Goal: Task Accomplishment & Management: Use online tool/utility

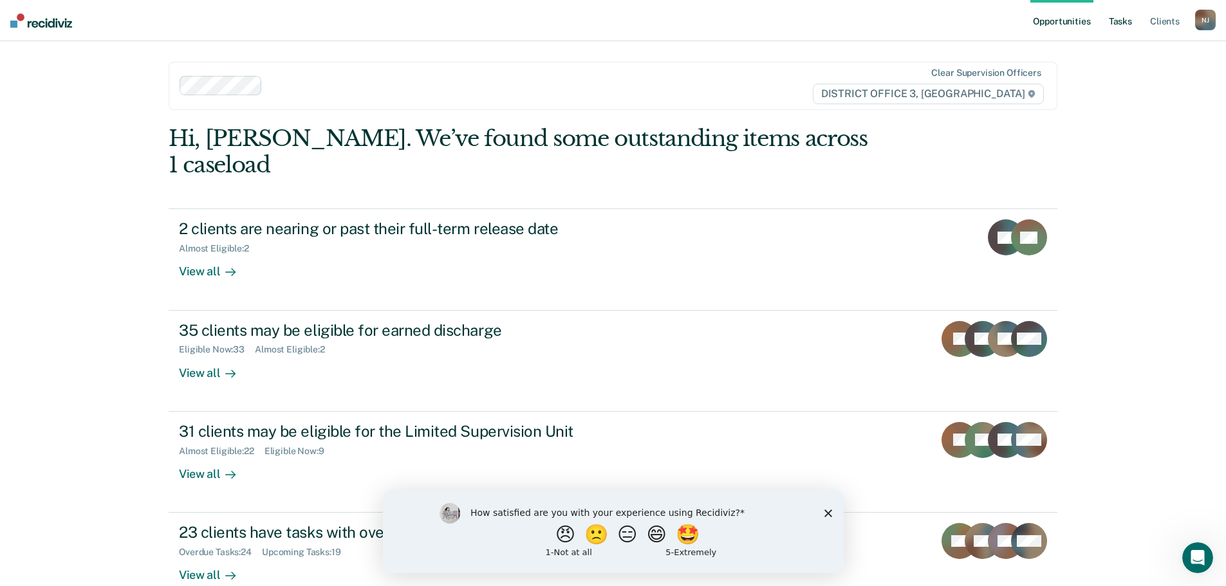
click at [1120, 17] on link "Tasks" at bounding box center [1120, 20] width 28 height 41
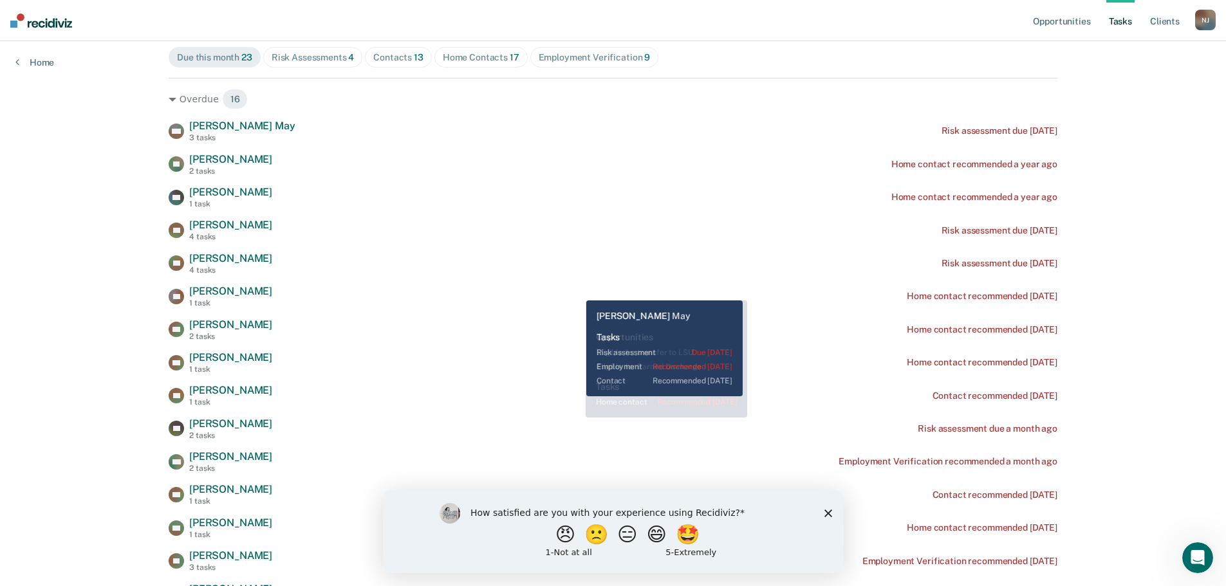
scroll to position [257, 0]
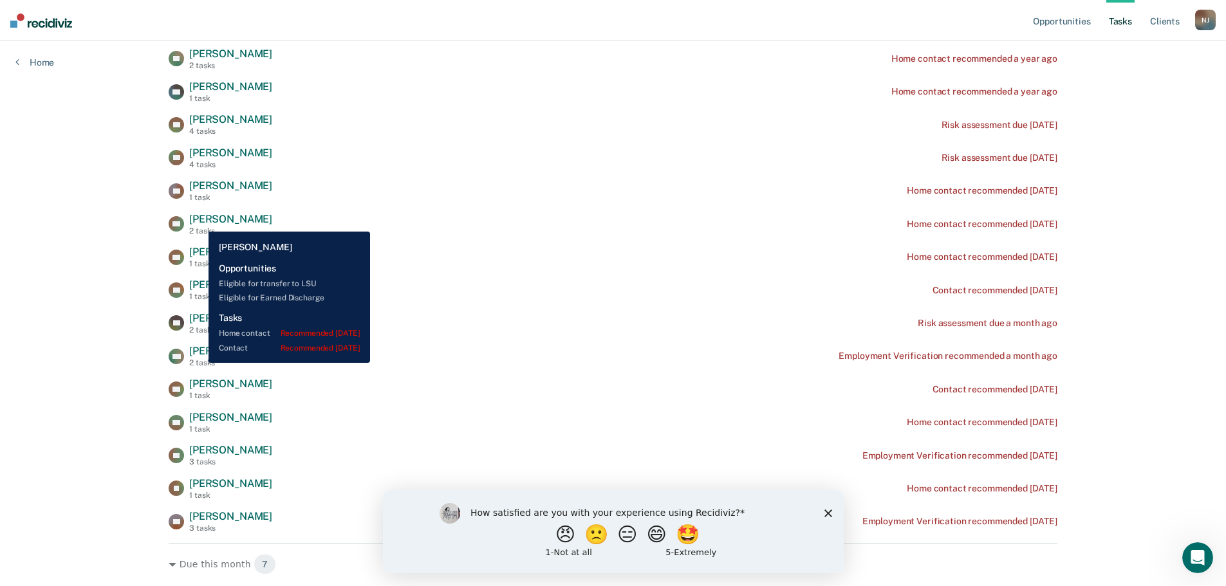
click at [199, 222] on span "[PERSON_NAME]" at bounding box center [230, 219] width 83 height 12
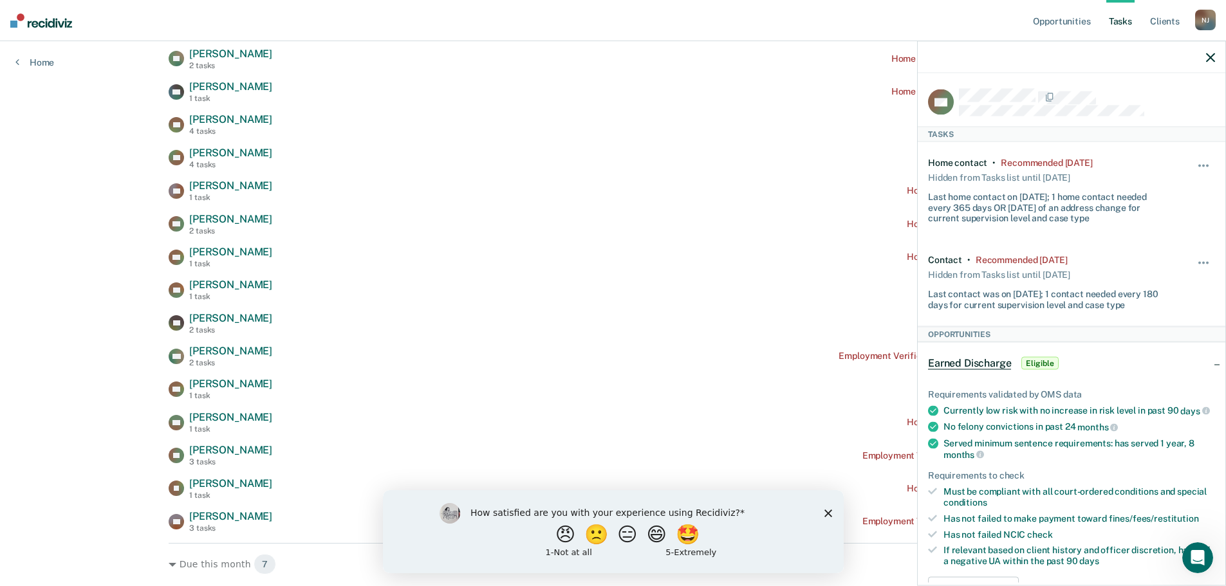
click at [1206, 61] on icon "button" at bounding box center [1210, 57] width 9 height 9
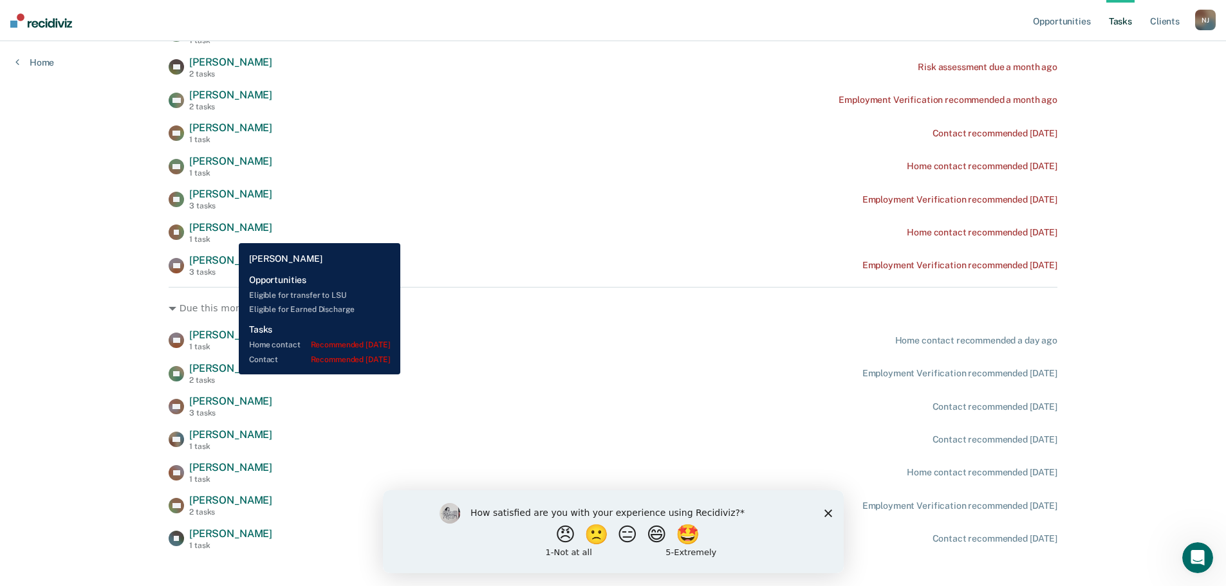
scroll to position [515, 0]
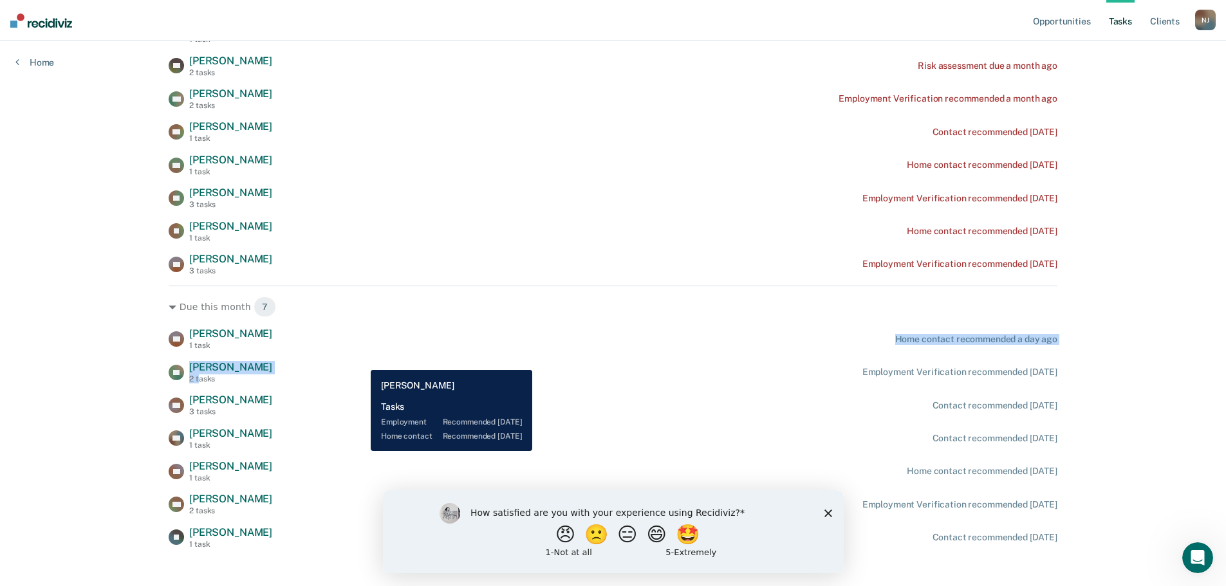
drag, startPoint x: 194, startPoint y: 378, endPoint x: 450, endPoint y: 347, distance: 258.5
click at [450, 347] on div "SR [PERSON_NAME] 1 task Home contact recommended a day ago CE [PERSON_NAME] 2 t…" at bounding box center [613, 437] width 888 height 221
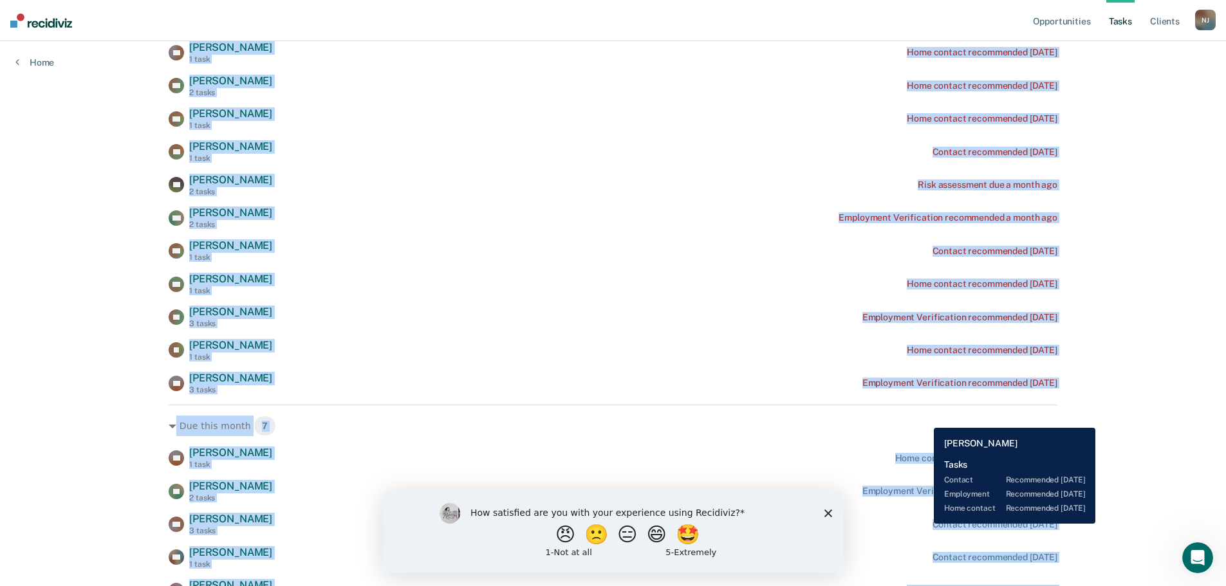
scroll to position [529, 0]
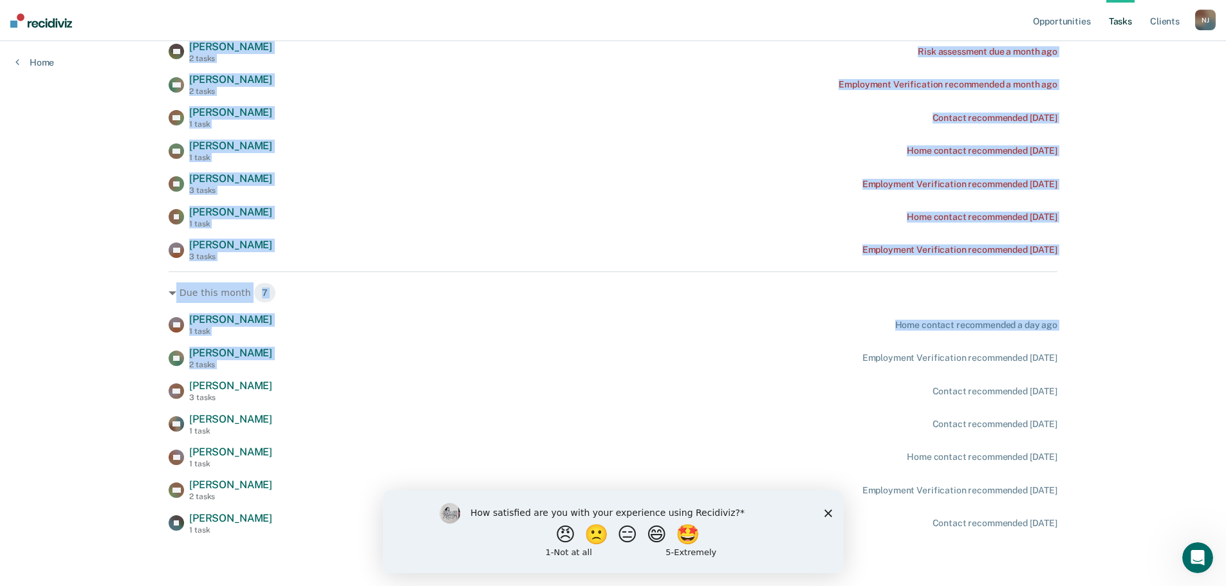
drag, startPoint x: 185, startPoint y: 209, endPoint x: 796, endPoint y: 345, distance: 626.1
click at [796, 345] on div "Overdue 16 [PERSON_NAME] [DATE] tasks Risk assessment due [DATE] ZL [PERSON_NAM…" at bounding box center [613, 118] width 888 height 834
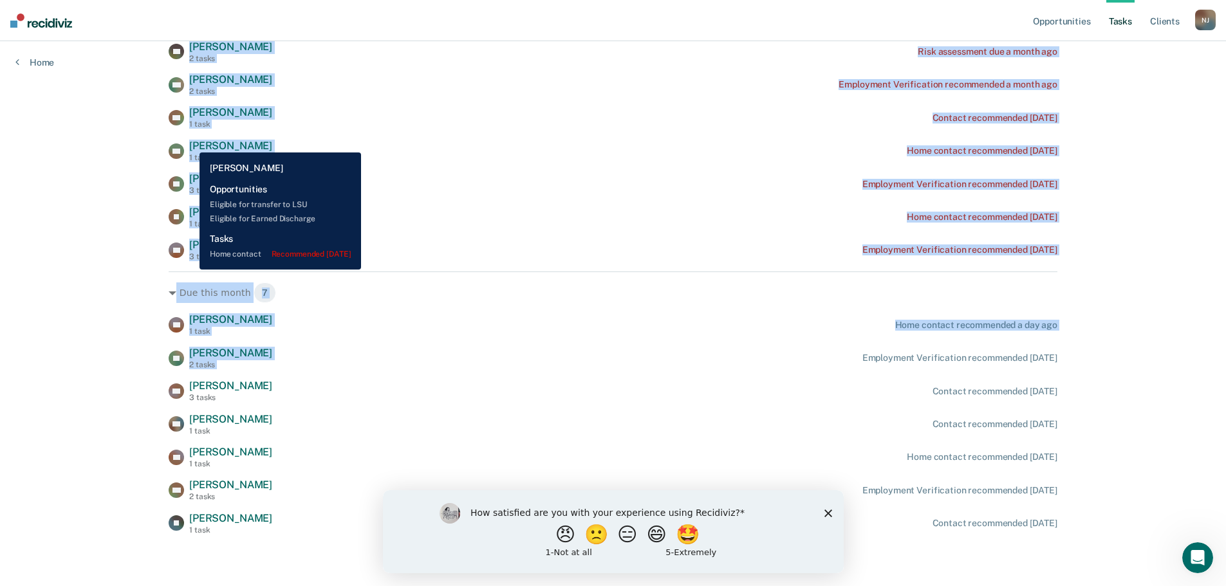
copy div "[PERSON_NAME] [DATE] tasks Risk assessment due [DATE] ZL [PERSON_NAME] 2 tasks …"
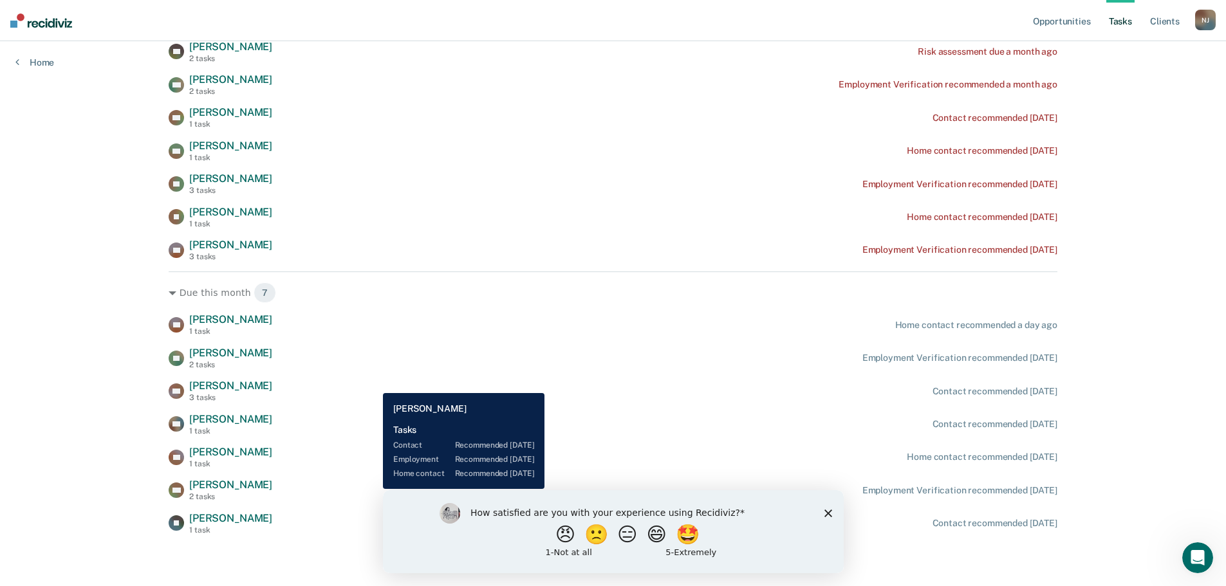
click at [373, 383] on div "RA [PERSON_NAME] 3 tasks Contact recommended [DATE]" at bounding box center [613, 391] width 888 height 23
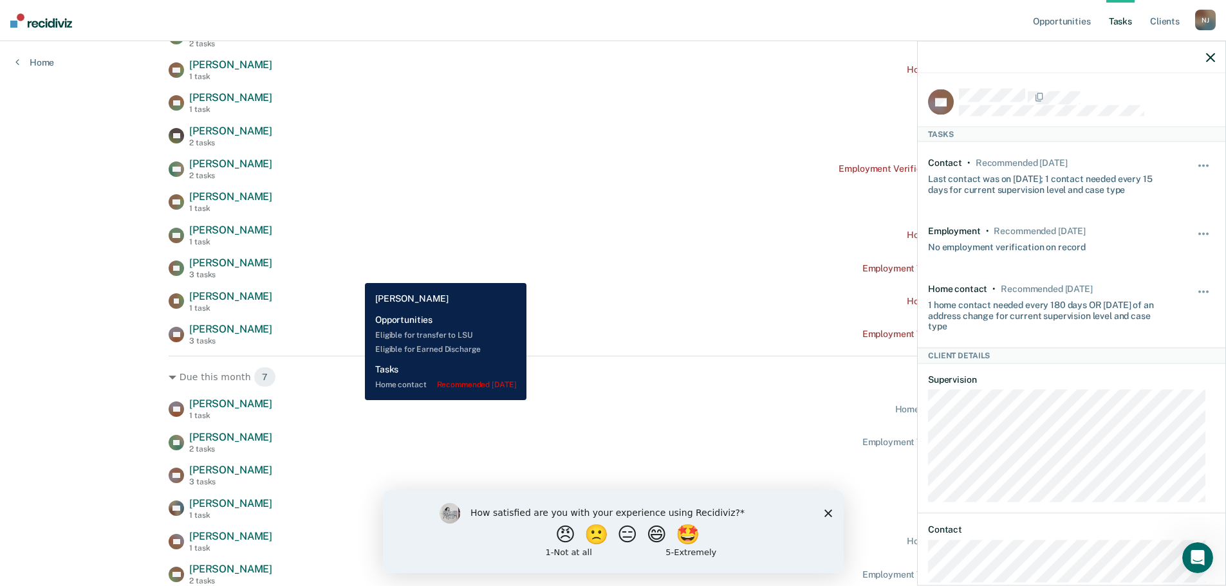
scroll to position [465, 0]
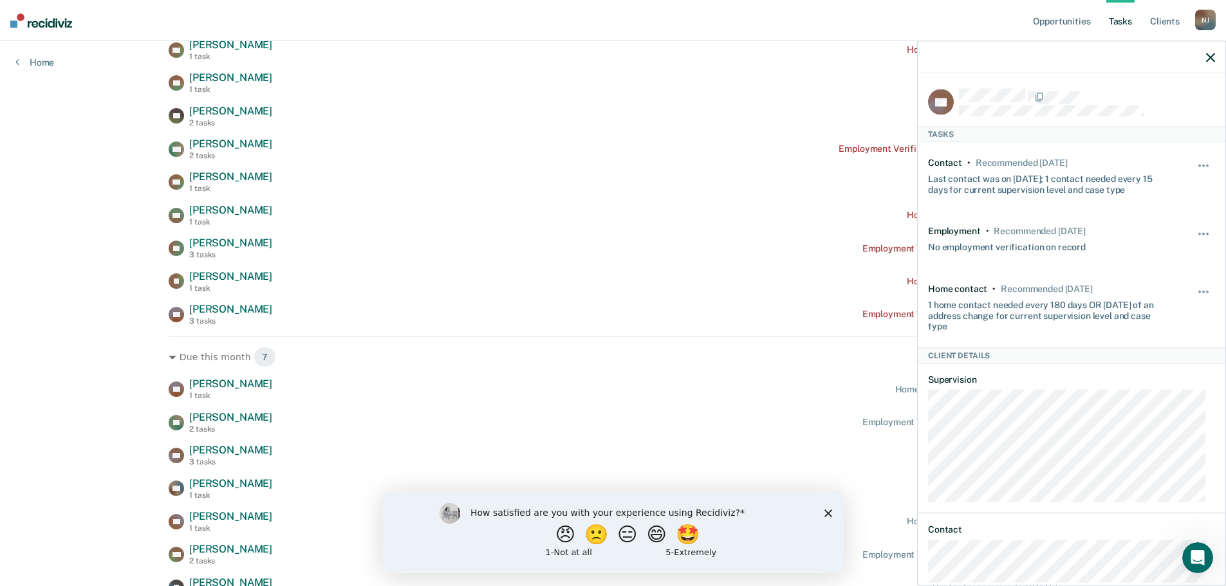
click at [1207, 56] on icon "button" at bounding box center [1210, 57] width 9 height 9
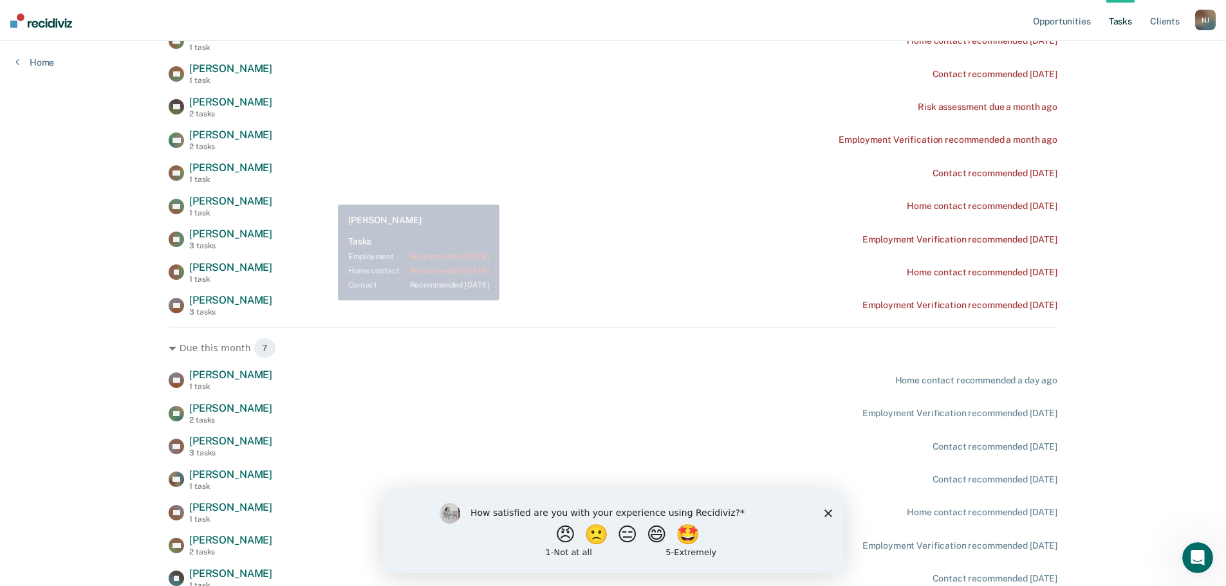
scroll to position [336, 0]
